Goal: Check status: Check status

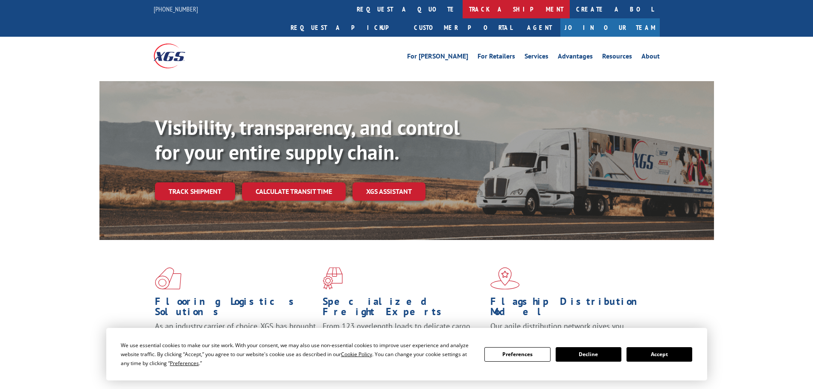
click at [463, 9] on link "track a shipment" at bounding box center [516, 9] width 107 height 18
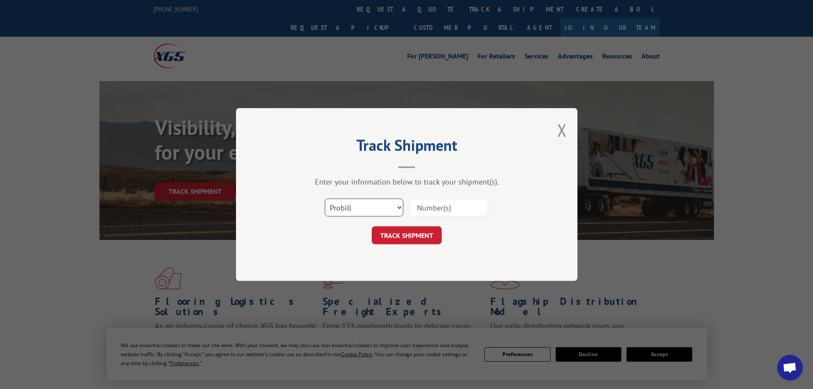
drag, startPoint x: 351, startPoint y: 201, endPoint x: 350, endPoint y: 205, distance: 4.5
click at [351, 201] on select "Select category... Probill BOL PO" at bounding box center [364, 208] width 79 height 18
select select "bol"
click at [325, 199] on select "Select category... Probill BOL PO" at bounding box center [364, 208] width 79 height 18
click at [458, 213] on input at bounding box center [449, 208] width 79 height 18
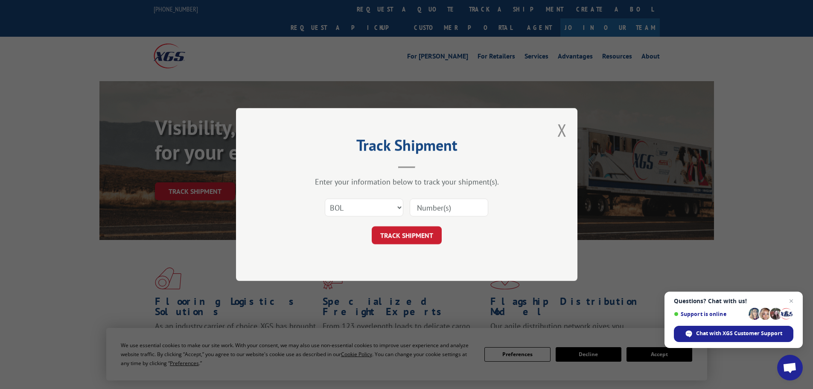
paste input "5106699"
type input "5106699"
click at [427, 233] on button "TRACK SHIPMENT" at bounding box center [407, 235] width 70 height 18
